Goal: Task Accomplishment & Management: Use online tool/utility

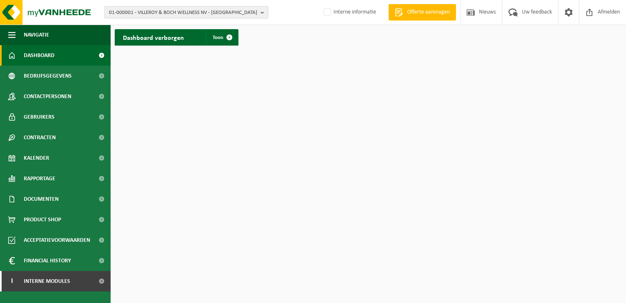
click at [130, 13] on span "01-000001 - VILLEROY & BOCH WELLNESS NV - ROESELARE" at bounding box center [183, 13] width 148 height 12
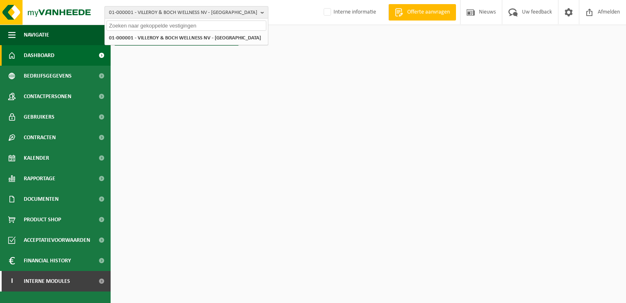
paste input "10-943013"
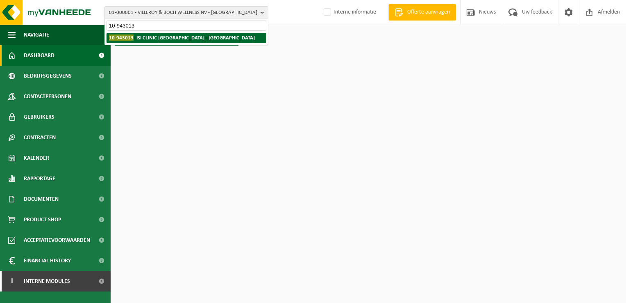
type input "10-943013"
click at [155, 42] on li "10-943013 - ISI CLINIC BRUSSEL - ANDERLECHT" at bounding box center [187, 38] width 160 height 10
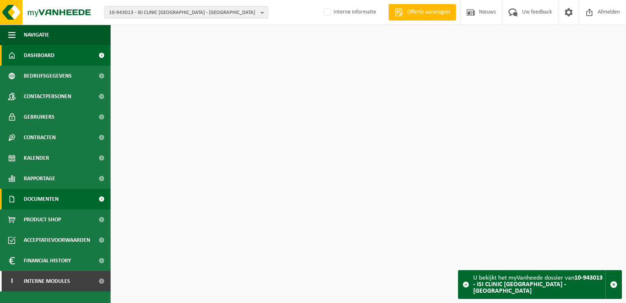
click at [54, 205] on span "Documenten" at bounding box center [41, 199] width 35 height 20
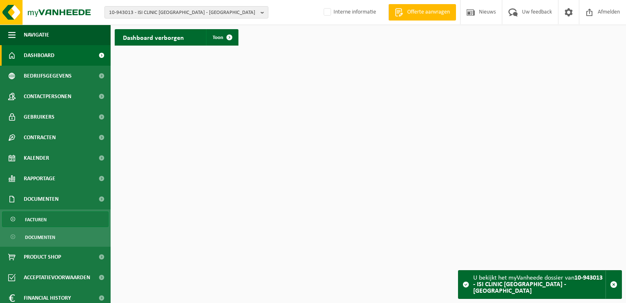
click at [56, 218] on link "Facturen" at bounding box center [55, 219] width 107 height 16
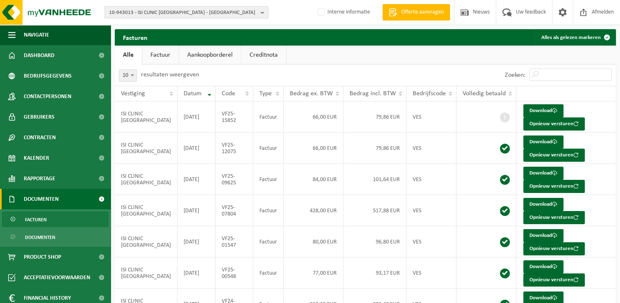
click at [131, 11] on span "10-943013 - ISI CLINIC BRUSSEL - ANDERLECHT" at bounding box center [183, 13] width 148 height 12
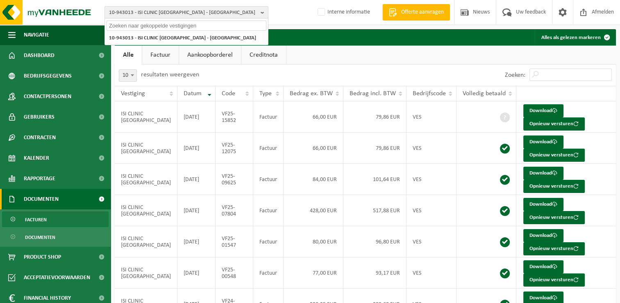
paste input "01-074177"
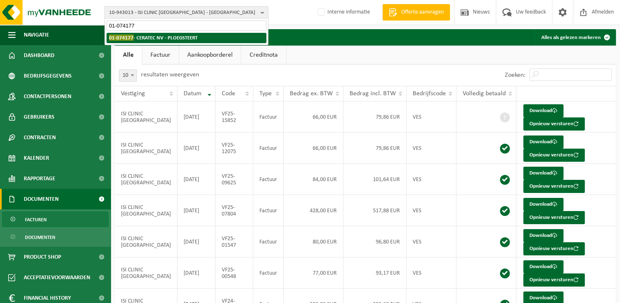
type input "01-074177"
click at [151, 37] on strong "01-074177 - CERATEC NV - PLOEGSTEERT" at bounding box center [153, 37] width 89 height 6
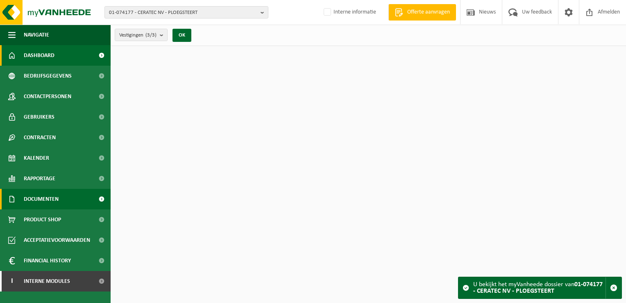
click at [45, 198] on span "Documenten" at bounding box center [41, 199] width 35 height 20
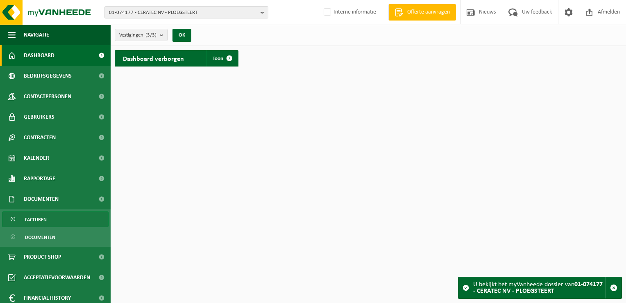
click at [55, 222] on link "Facturen" at bounding box center [55, 219] width 107 height 16
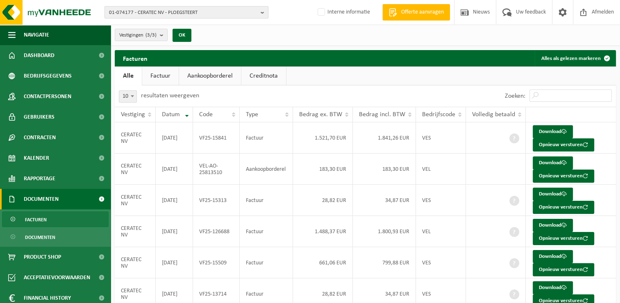
click at [115, 11] on span "01-074177 - CERATEC NV - PLOEGSTEERT" at bounding box center [183, 13] width 148 height 12
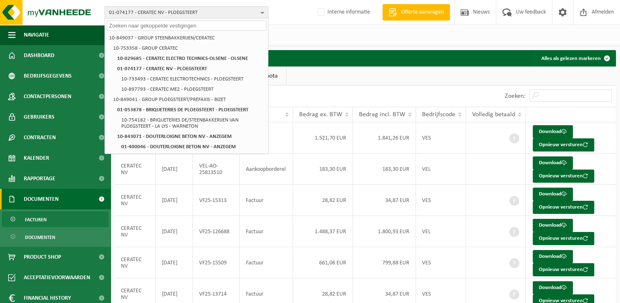
paste input "01-074177"
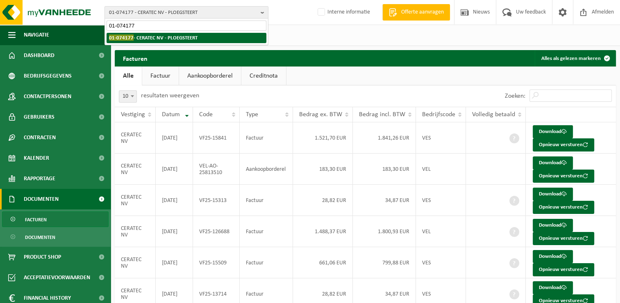
type input "01-074177"
click at [157, 39] on strong "01-074177 - CERATEC NV - PLOEGSTEERT" at bounding box center [153, 37] width 89 height 6
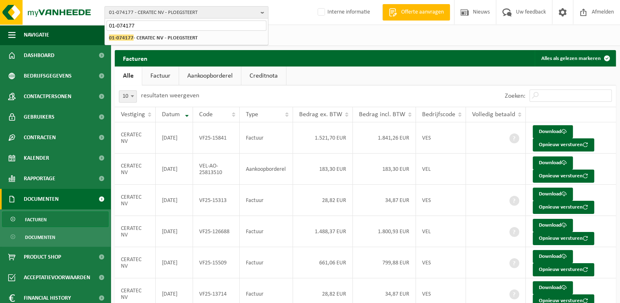
click at [43, 220] on span "Facturen" at bounding box center [36, 220] width 22 height 16
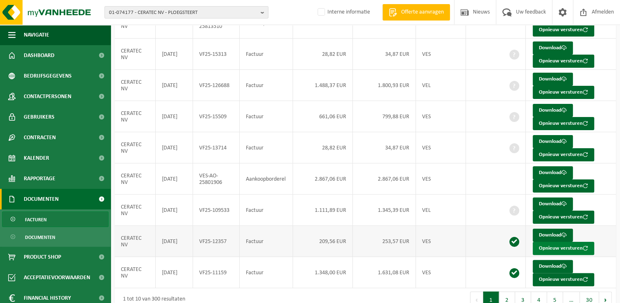
scroll to position [159, 0]
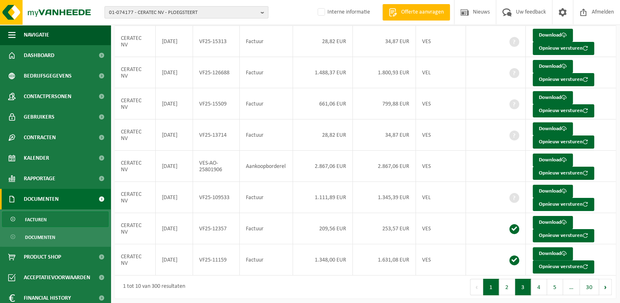
click at [525, 286] on button "3" at bounding box center [523, 286] width 16 height 16
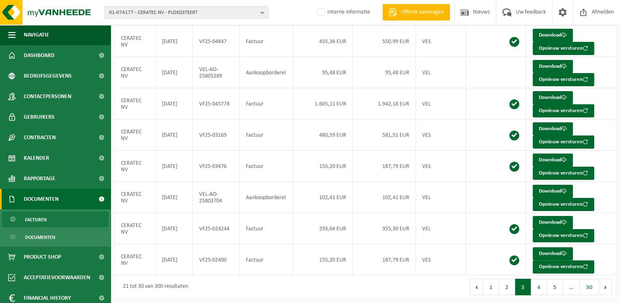
click at [153, 8] on span "01-074177 - CERATEC NV - PLOEGSTEERT" at bounding box center [183, 13] width 148 height 12
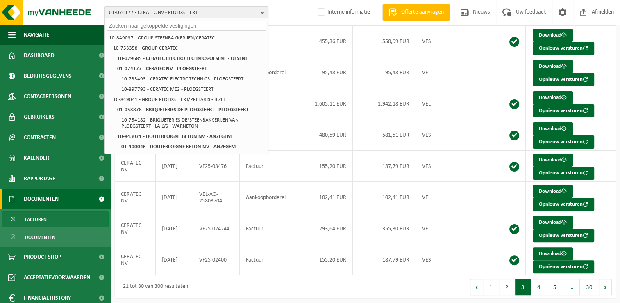
paste input "10-943013"
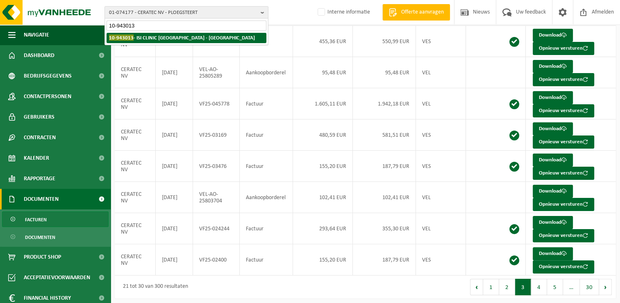
type input "10-943013"
click at [152, 37] on strong "10-943013 - ISI CLINIC BRUSSEL - ANDERLECHT" at bounding box center [182, 37] width 146 height 6
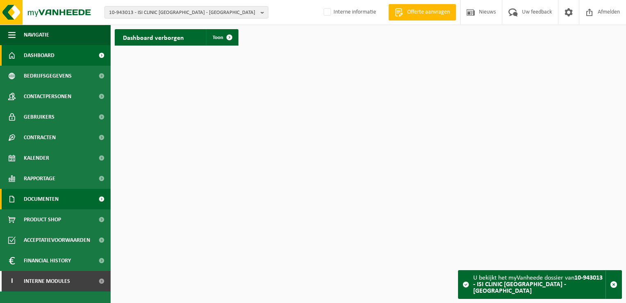
click at [48, 198] on span "Documenten" at bounding box center [41, 199] width 35 height 20
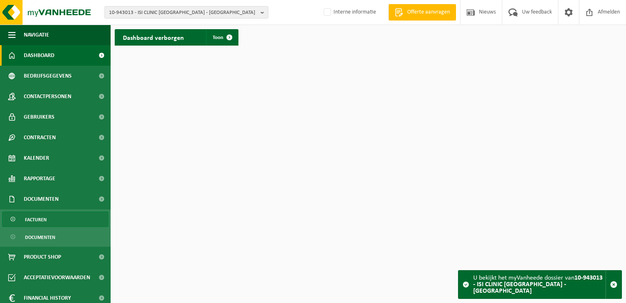
click at [50, 217] on link "Facturen" at bounding box center [55, 219] width 107 height 16
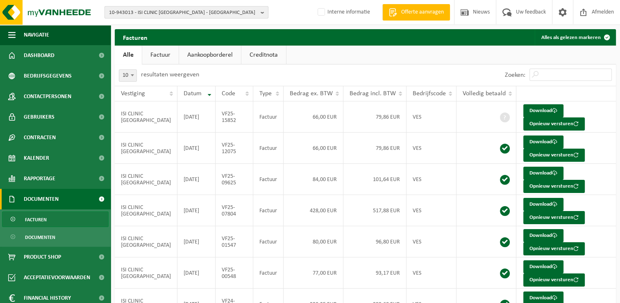
click at [166, 9] on span "10-943013 - ISI CLINIC [GEOGRAPHIC_DATA] - [GEOGRAPHIC_DATA]" at bounding box center [183, 13] width 148 height 12
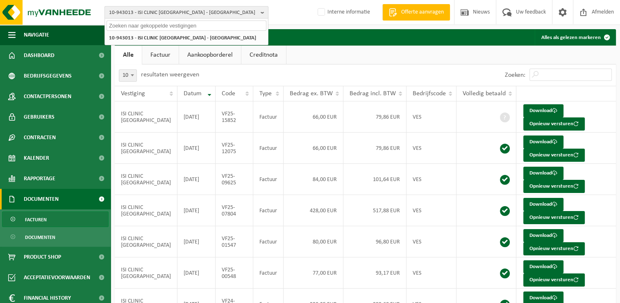
paste input "10-812428"
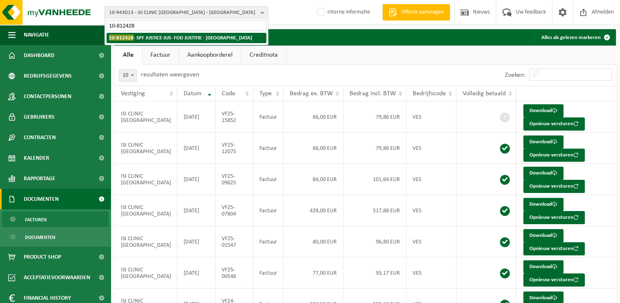
type input "10-812428"
click at [148, 35] on strong "10-812428 - SPF JUSTICE-JUS- FOD JUSTITIE - BRUXELLES" at bounding box center [180, 37] width 143 height 6
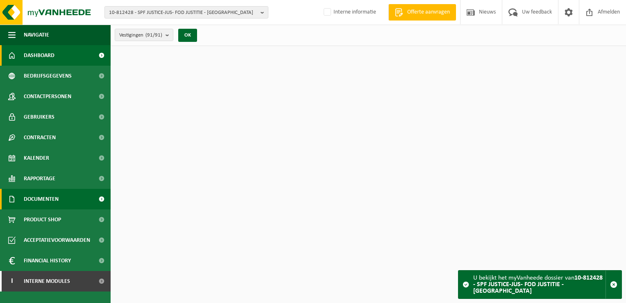
click at [44, 204] on span "Documenten" at bounding box center [41, 199] width 35 height 20
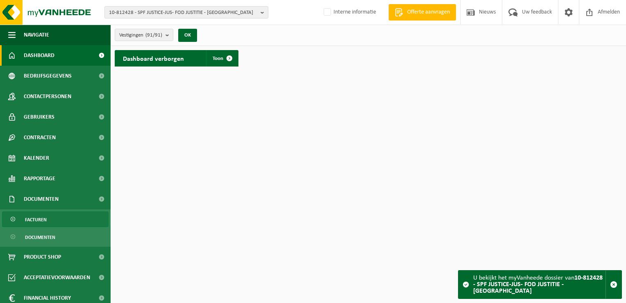
click at [42, 223] on span "Facturen" at bounding box center [36, 220] width 22 height 16
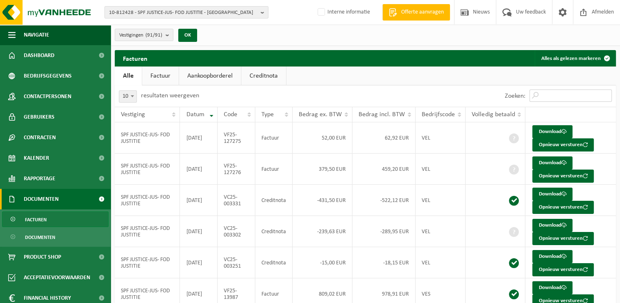
click at [549, 98] on input "Zoeken:" at bounding box center [571, 95] width 82 height 12
paste input "VF25-127275"
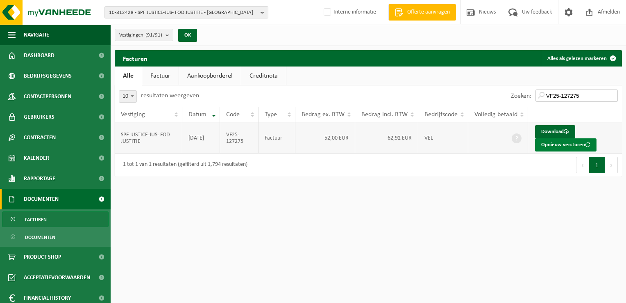
type input "VF25-127275"
click at [556, 144] on button "Opnieuw versturen" at bounding box center [565, 144] width 61 height 13
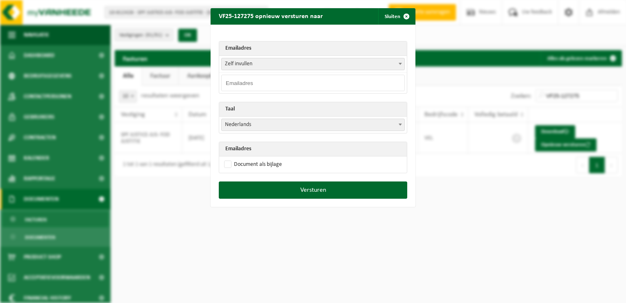
click at [230, 83] on input "email" at bounding box center [313, 83] width 184 height 16
paste input "facturatie.brugge@just.fgov.be"
type input "facturatie.brugge@just.fgov.be"
click at [249, 31] on div "Emailadres Zelf invullen invoicing@just.fgov.be infra.roj-gnt@just.fgov.be faiz…" at bounding box center [313, 103] width 205 height 157
click at [227, 163] on label "Document als bijlage" at bounding box center [252, 164] width 59 height 12
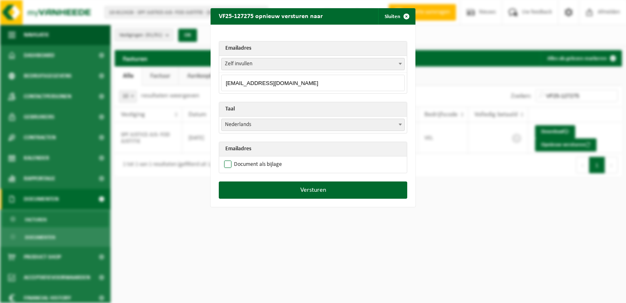
click at [227, 158] on input "Document als bijlage" at bounding box center [323, 158] width 205 height 0
checkbox input "true"
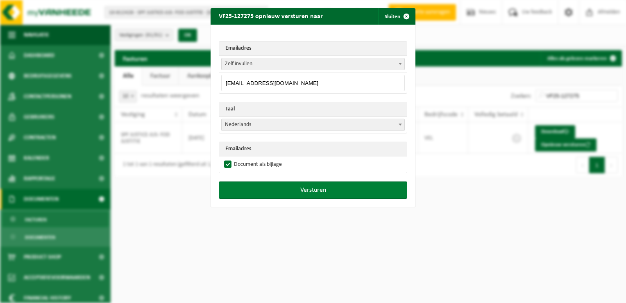
click at [313, 189] on button "Versturen" at bounding box center [313, 189] width 189 height 17
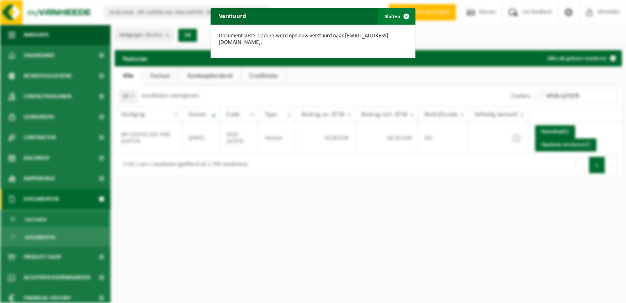
click at [402, 16] on span "button" at bounding box center [406, 16] width 16 height 16
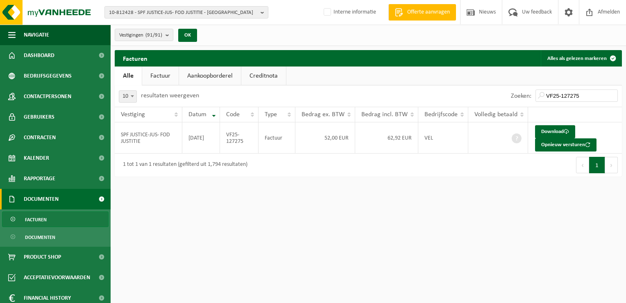
click at [371, 214] on div "10-812428 - SPF JUSTICE-JUS- FOD JUSTITIE - BRUXELLES 10-812428 - SPF JUSTICE-J…" at bounding box center [313, 151] width 626 height 303
click at [590, 96] on input "VF25-127275" at bounding box center [577, 95] width 82 height 12
click at [129, 16] on span "10-812428 - SPF JUSTICE-JUS- FOD JUSTITIE - BRUXELLES" at bounding box center [183, 13] width 148 height 12
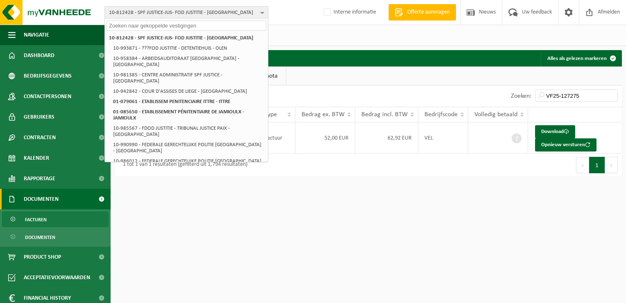
paste input "10-952956"
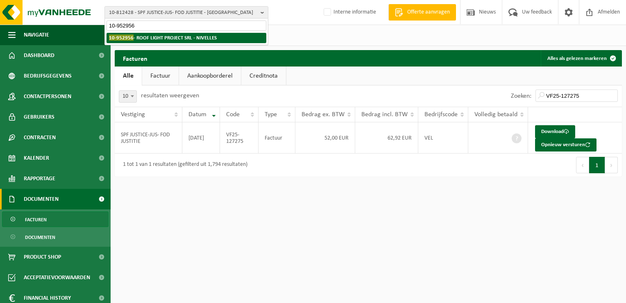
type input "10-952956"
click at [150, 40] on strong "10-952956 - ROOF LIGHT PROJECT SRL - NIVELLES" at bounding box center [163, 37] width 108 height 6
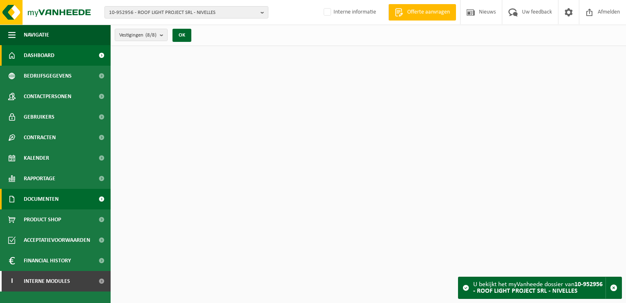
click at [52, 203] on span "Documenten" at bounding box center [41, 199] width 35 height 20
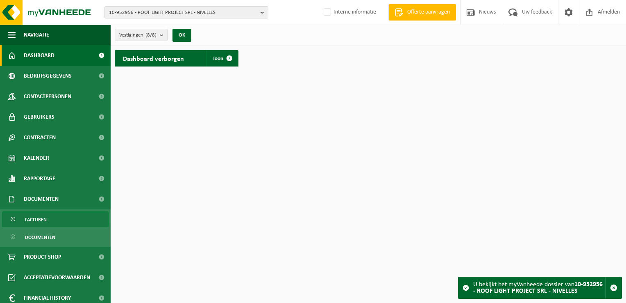
click at [52, 215] on link "Facturen" at bounding box center [55, 219] width 107 height 16
